Goal: Task Accomplishment & Management: Use online tool/utility

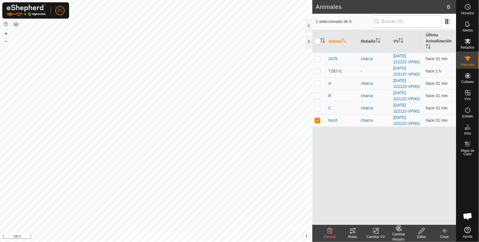
click at [352, 230] on icon at bounding box center [352, 231] width 7 height 7
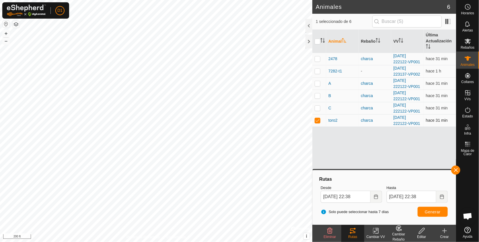
click at [318, 120] on p-checkbox at bounding box center [318, 120] width 6 height 5
checkbox input "false"
click at [317, 108] on p-checkbox at bounding box center [318, 108] width 6 height 5
click at [431, 214] on span "Generar" at bounding box center [433, 212] width 16 height 5
click at [317, 109] on p-checkbox at bounding box center [318, 108] width 6 height 5
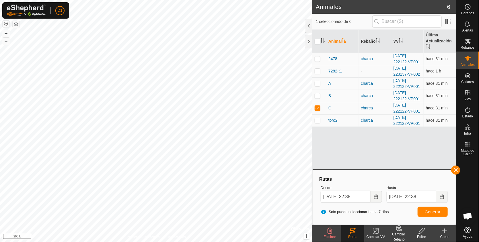
checkbox input "false"
click at [317, 96] on p-checkbox at bounding box center [318, 96] width 6 height 5
click at [431, 209] on button "Generar" at bounding box center [433, 212] width 30 height 10
click at [315, 96] on p-checkbox at bounding box center [318, 96] width 6 height 5
checkbox input "false"
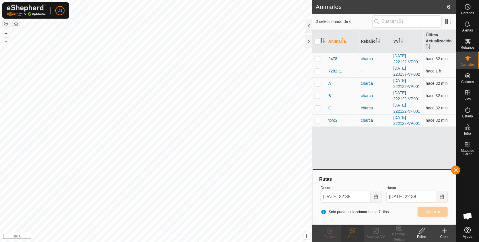
click at [317, 84] on p-checkbox at bounding box center [318, 83] width 6 height 5
click at [434, 211] on span "Generar" at bounding box center [433, 212] width 16 height 5
click at [316, 84] on p-checkbox at bounding box center [318, 83] width 6 height 5
checkbox input "false"
click at [316, 73] on p-checkbox at bounding box center [318, 71] width 6 height 5
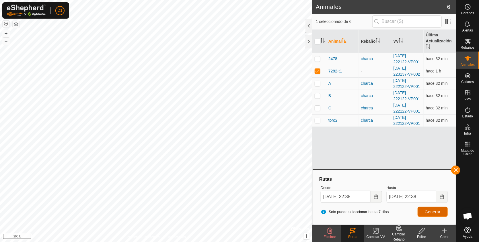
click at [434, 212] on span "Generar" at bounding box center [433, 212] width 16 height 5
click at [318, 70] on p-checkbox at bounding box center [318, 71] width 6 height 5
checkbox input "false"
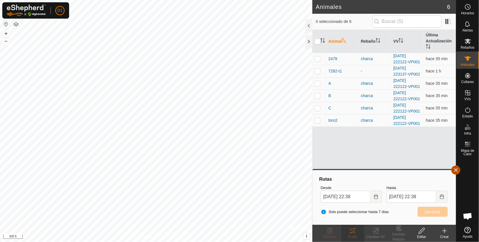
click at [456, 169] on button "button" at bounding box center [455, 170] width 9 height 9
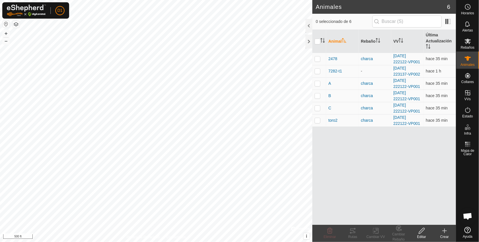
click at [443, 230] on icon at bounding box center [444, 231] width 7 height 7
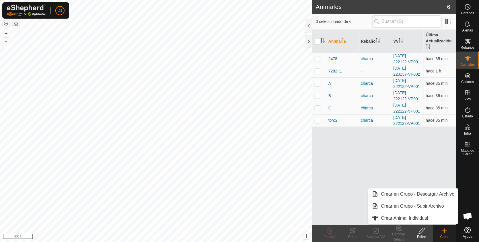
click at [354, 212] on div "Animal Rebaño VV Última Actualización 2478 charca [DATE] 222122-VP001 hace 35 m…" at bounding box center [384, 127] width 144 height 195
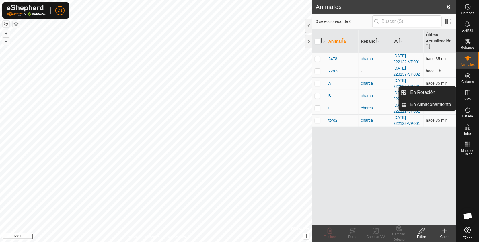
click at [467, 96] on icon at bounding box center [468, 93] width 7 height 7
click at [465, 94] on icon at bounding box center [468, 93] width 7 height 7
click at [422, 104] on link "En Almacenamiento" at bounding box center [431, 104] width 49 height 11
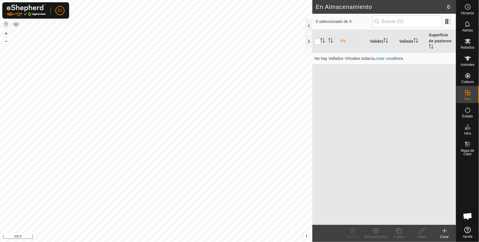
click at [445, 232] on icon at bounding box center [445, 231] width 0 height 4
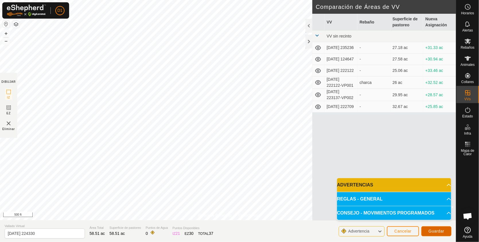
click at [435, 230] on span "Guardar" at bounding box center [437, 231] width 16 height 5
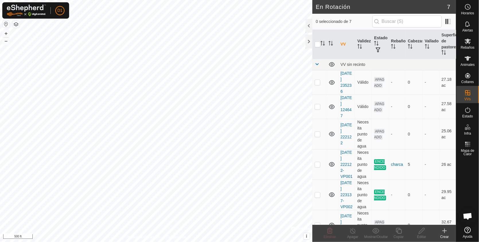
checkbox input "true"
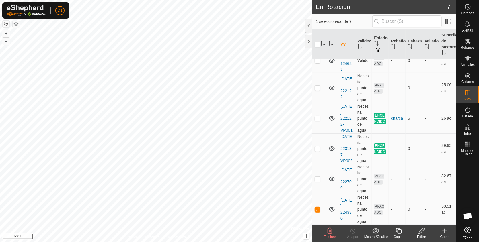
scroll to position [57, 0]
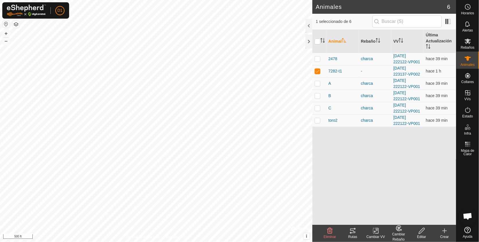
click at [376, 232] on icon at bounding box center [375, 231] width 7 height 7
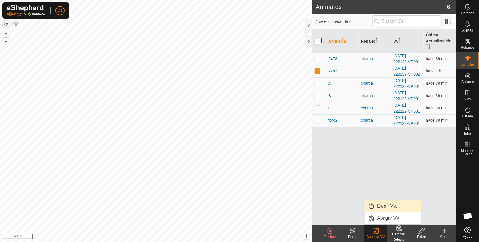
click at [378, 206] on link "Elegir VV..." at bounding box center [393, 206] width 57 height 11
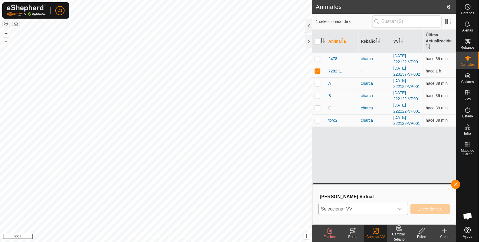
click at [402, 209] on icon "dropdown trigger" at bounding box center [400, 210] width 4 height 2
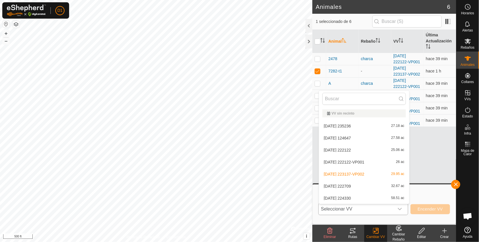
click at [397, 197] on li "[DATE] 224330 58.51 ac" at bounding box center [364, 198] width 90 height 11
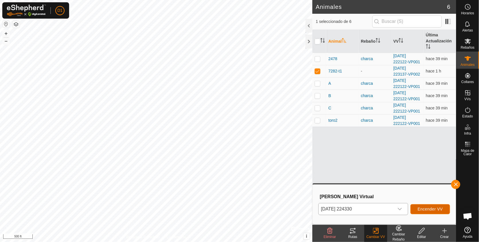
click at [429, 210] on span "Encender VV" at bounding box center [430, 209] width 25 height 5
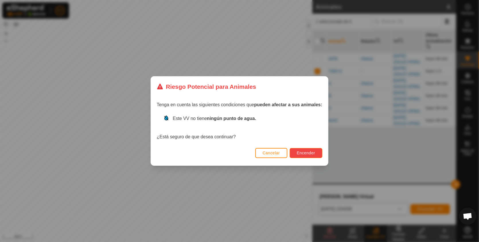
click at [305, 150] on button "Encender" at bounding box center [306, 153] width 33 height 10
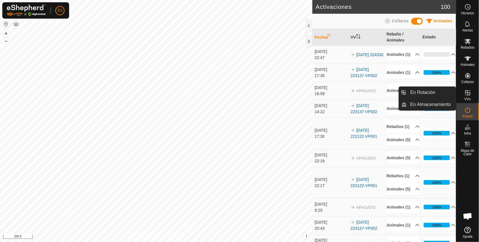
click at [467, 94] on icon at bounding box center [468, 93] width 7 height 7
click at [427, 94] on link "En Rotación" at bounding box center [431, 92] width 49 height 11
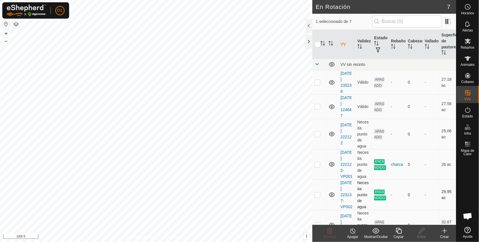
click at [389, 196] on div "En Rotación 7 1 seleccionado de 7 VV Validez Estado Rebaño [PERSON_NAME] Superf…" at bounding box center [228, 121] width 456 height 242
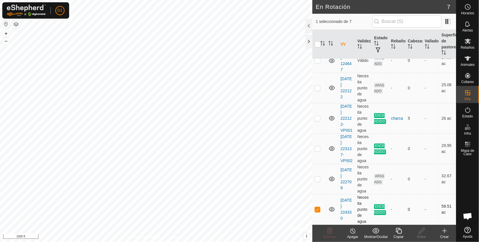
click at [318, 212] on p-checkbox at bounding box center [318, 209] width 6 height 5
checkbox input "false"
click at [444, 230] on icon at bounding box center [444, 231] width 7 height 7
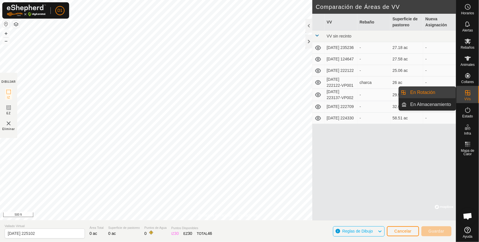
click at [468, 96] on icon at bounding box center [468, 93] width 7 height 7
click at [437, 104] on link "En Almacenamiento" at bounding box center [431, 104] width 49 height 11
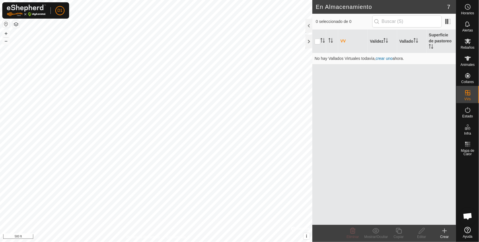
click at [445, 231] on icon at bounding box center [445, 231] width 4 height 0
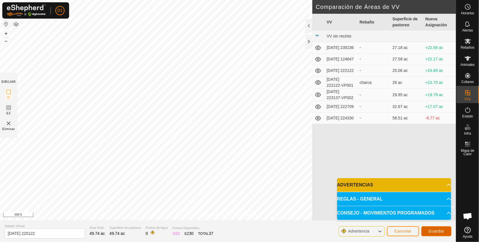
click at [437, 229] on span "Guardar" at bounding box center [437, 231] width 16 height 5
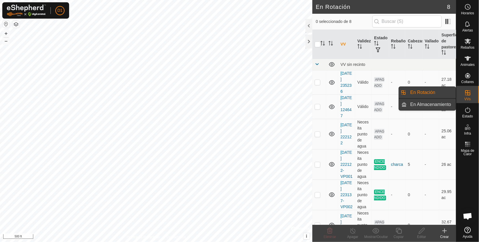
click at [442, 105] on link "En Almacenamiento" at bounding box center [431, 104] width 49 height 11
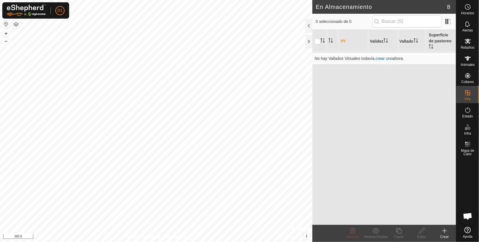
click at [445, 233] on icon at bounding box center [444, 231] width 7 height 7
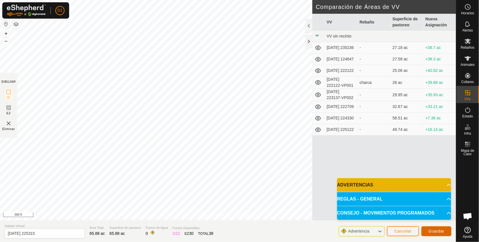
click at [438, 230] on span "Guardar" at bounding box center [437, 231] width 16 height 5
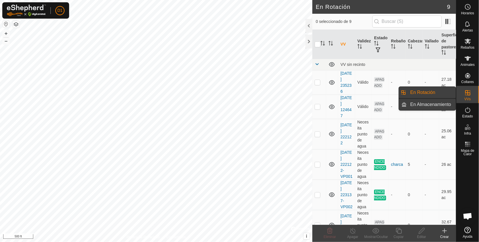
click at [441, 104] on link "En Almacenamiento" at bounding box center [431, 104] width 49 height 11
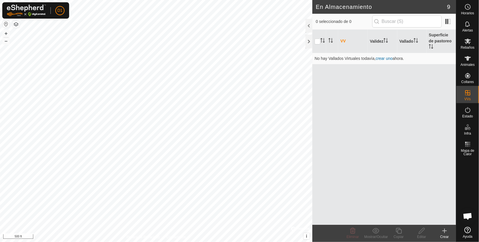
click at [446, 233] on icon at bounding box center [444, 231] width 7 height 7
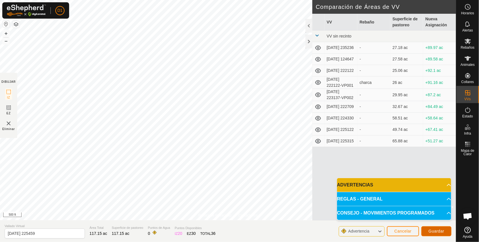
click at [436, 232] on span "Guardar" at bounding box center [437, 231] width 16 height 5
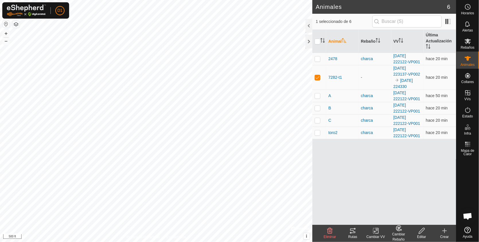
click at [354, 232] on icon at bounding box center [352, 231] width 7 height 7
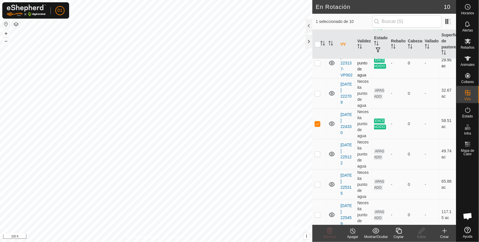
scroll to position [149, 0]
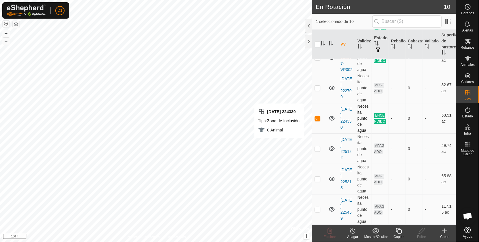
click at [317, 119] on p-checkbox at bounding box center [318, 118] width 6 height 5
checkbox input "false"
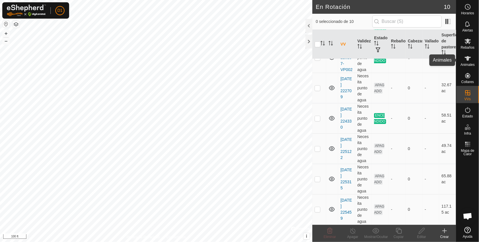
click at [470, 59] on icon at bounding box center [468, 58] width 7 height 7
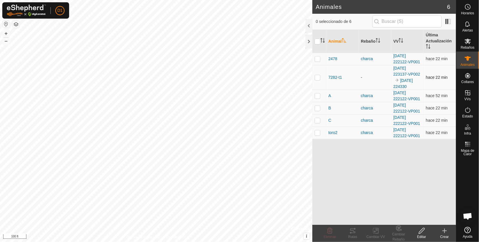
click at [316, 78] on p-checkbox at bounding box center [318, 77] width 6 height 5
click at [352, 234] on icon at bounding box center [352, 231] width 5 height 5
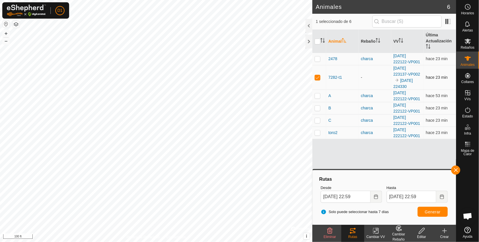
click at [318, 77] on p-checkbox at bounding box center [318, 77] width 6 height 5
checkbox input "false"
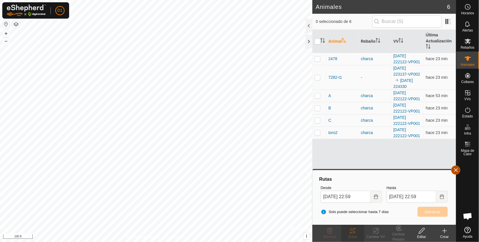
click at [457, 170] on button "button" at bounding box center [455, 170] width 9 height 9
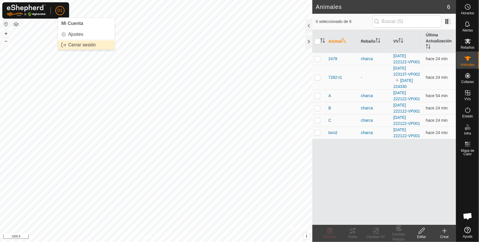
click at [73, 46] on link "Cerrar sesión" at bounding box center [86, 44] width 57 height 9
